Goal: Information Seeking & Learning: Learn about a topic

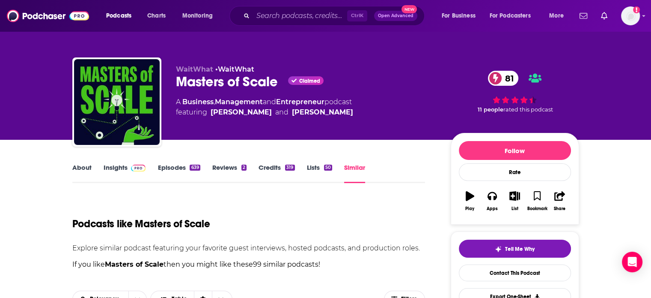
scroll to position [209, 0]
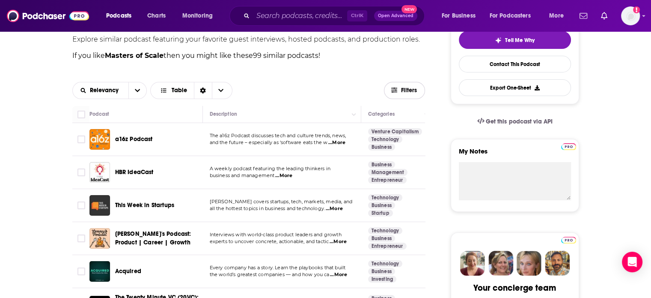
click at [411, 88] on span "Filters" at bounding box center [409, 90] width 17 height 6
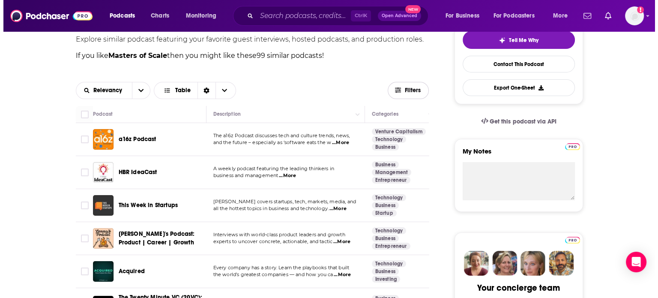
scroll to position [0, 0]
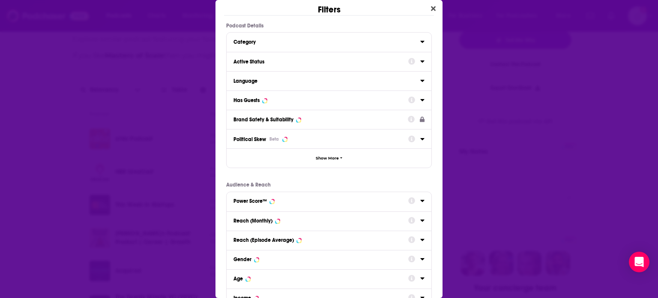
click at [411, 60] on div "Dialog" at bounding box center [416, 61] width 16 height 11
click at [420, 61] on icon "Dialog" at bounding box center [422, 61] width 4 height 2
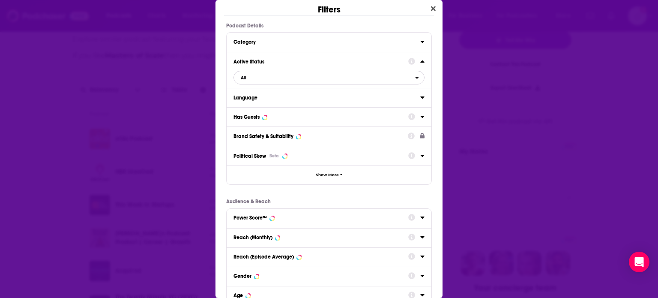
click at [311, 77] on span "All" at bounding box center [324, 77] width 181 height 11
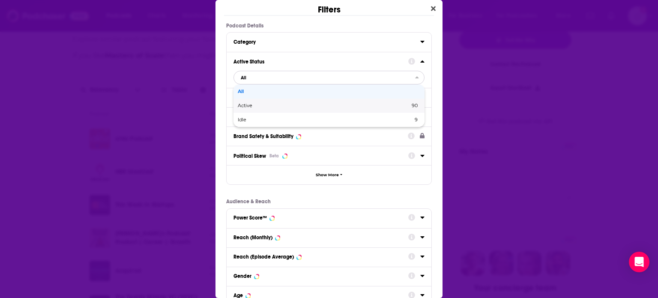
click at [267, 107] on span "Active" at bounding box center [284, 105] width 93 height 5
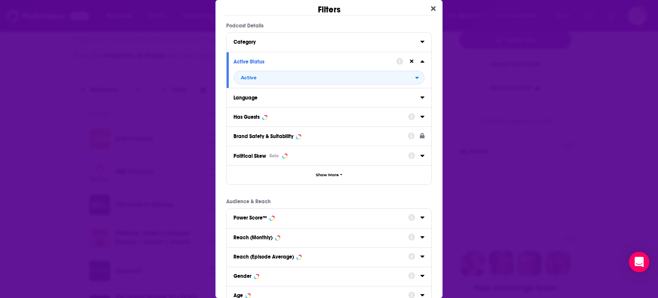
click at [420, 118] on icon "Dialog" at bounding box center [422, 116] width 4 height 7
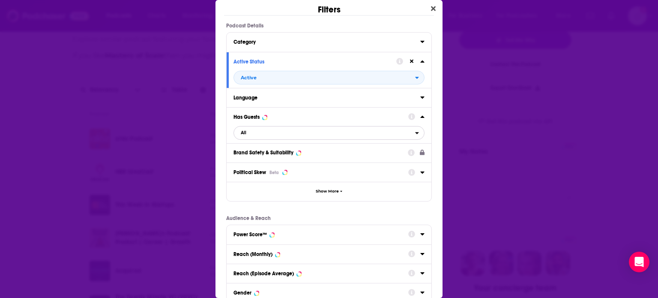
click at [313, 130] on span "All" at bounding box center [324, 132] width 181 height 11
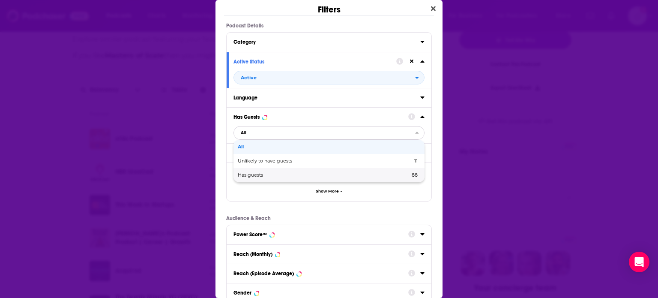
drag, startPoint x: 265, startPoint y: 169, endPoint x: 353, endPoint y: 159, distance: 88.0
click at [265, 169] on div "Has guests 88" at bounding box center [328, 175] width 191 height 14
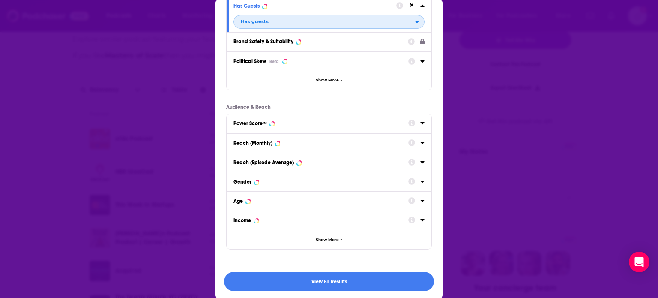
scroll to position [112, 0]
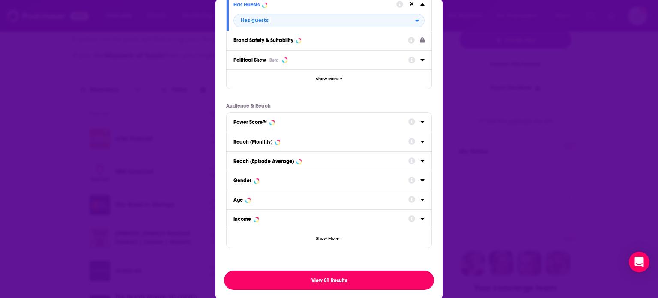
click at [294, 282] on button "View 81 Results" at bounding box center [329, 279] width 210 height 19
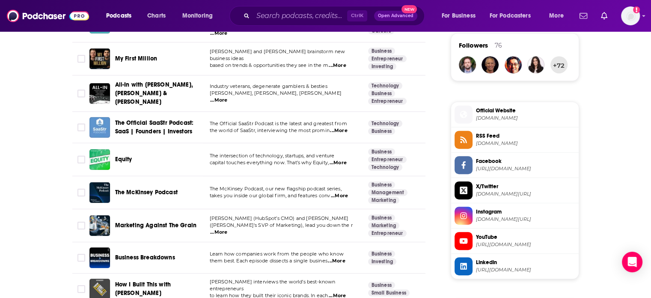
scroll to position [0, 0]
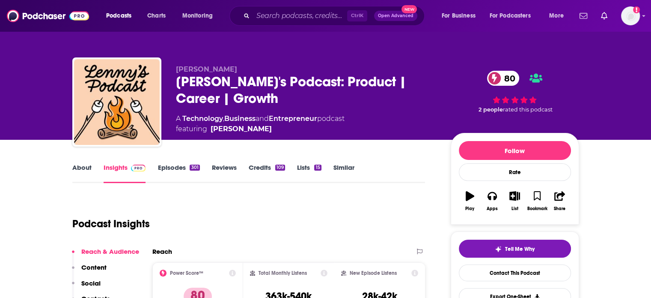
click at [81, 167] on link "About" at bounding box center [81, 173] width 19 height 20
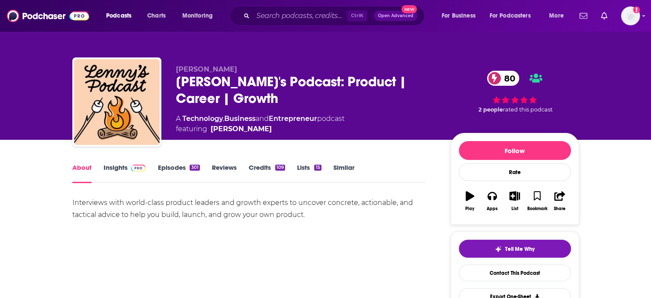
click at [139, 173] on link "Insights" at bounding box center [125, 173] width 42 height 20
